Goal: Complete application form

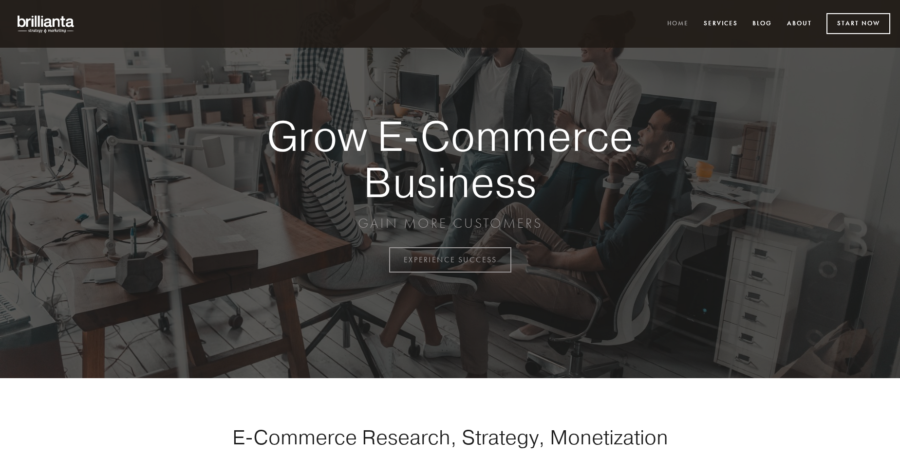
scroll to position [2552, 0]
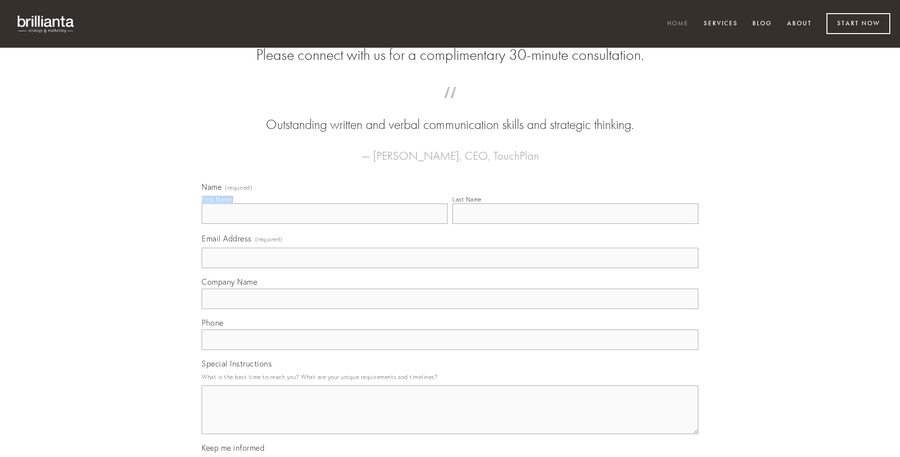
type input "[PERSON_NAME]"
click at [575, 224] on input "Last Name" at bounding box center [575, 213] width 246 height 20
type input "[PERSON_NAME]"
click at [450, 268] on input "Email Address (required)" at bounding box center [450, 258] width 497 height 20
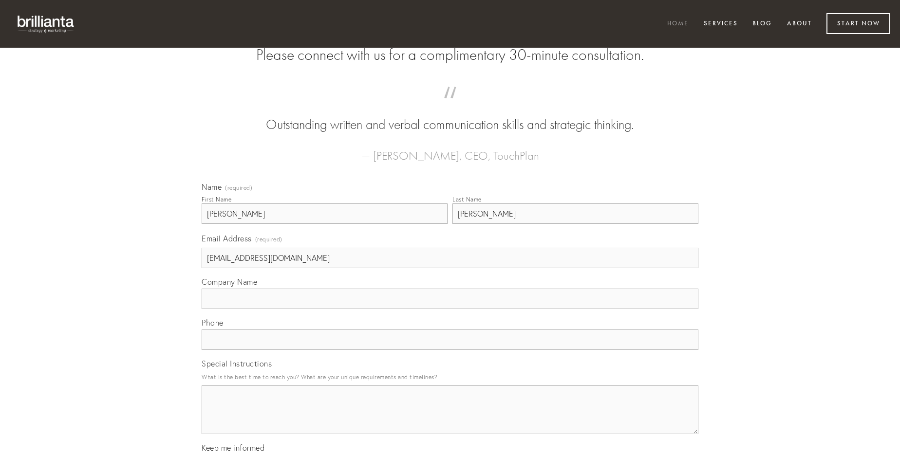
type input "[EMAIL_ADDRESS][DOMAIN_NAME]"
click at [450, 309] on input "Company Name" at bounding box center [450, 299] width 497 height 20
type input "alii"
click at [450, 350] on input "text" at bounding box center [450, 340] width 497 height 20
click at [450, 419] on textarea "Special Instructions" at bounding box center [450, 410] width 497 height 49
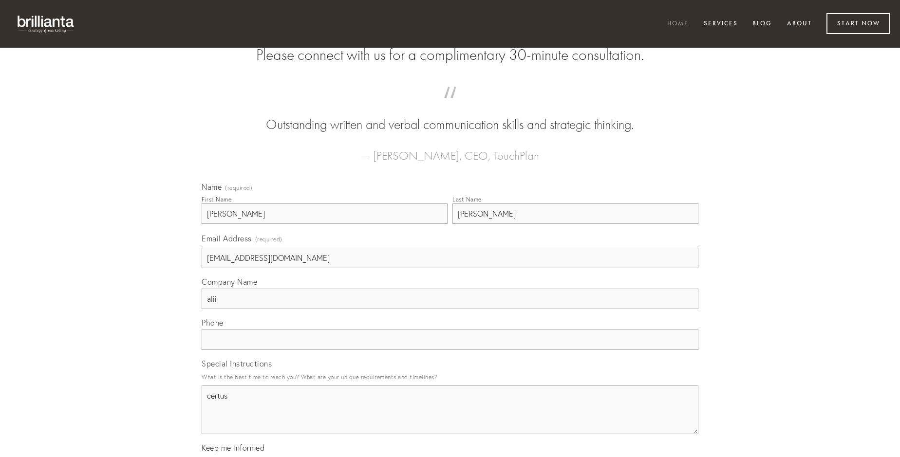
type textarea "certus"
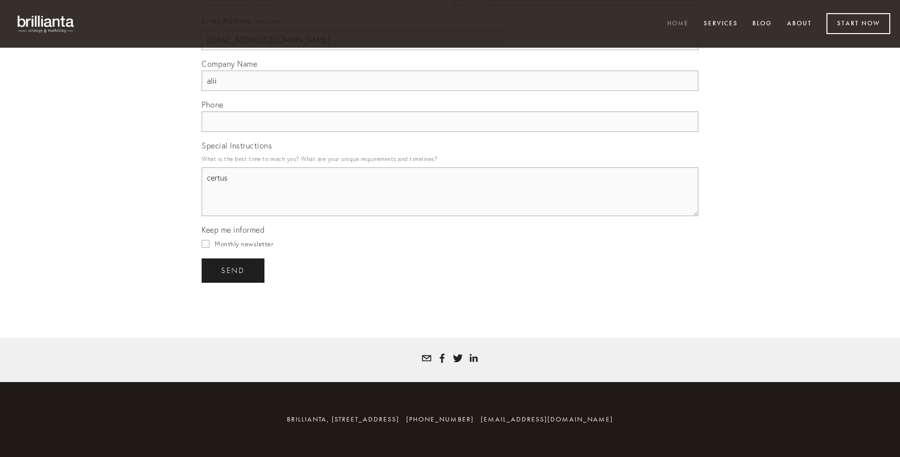
click at [234, 270] on span "send" at bounding box center [233, 270] width 24 height 9
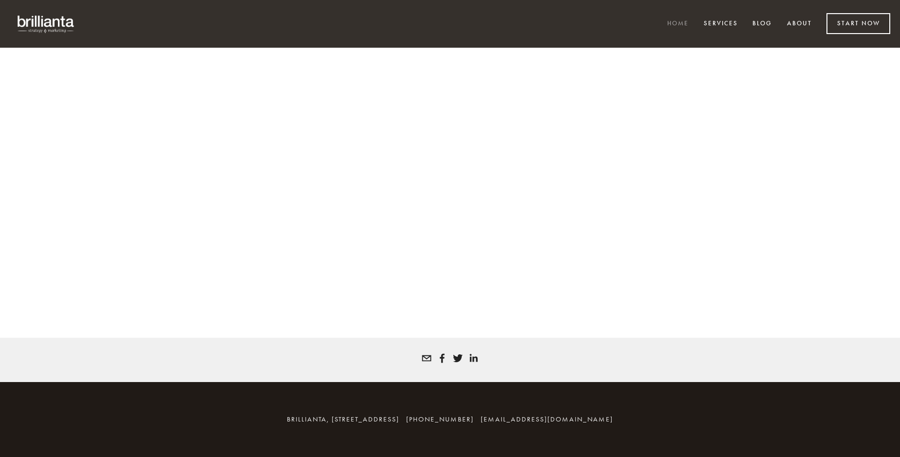
scroll to position [2539, 0]
